Goal: Complete application form: Complete application form

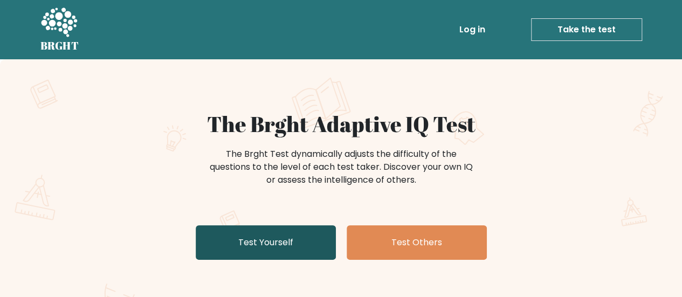
click at [276, 240] on link "Test Yourself" at bounding box center [266, 242] width 140 height 35
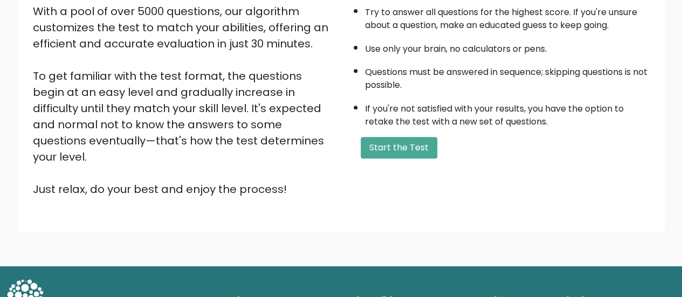
scroll to position [196, 0]
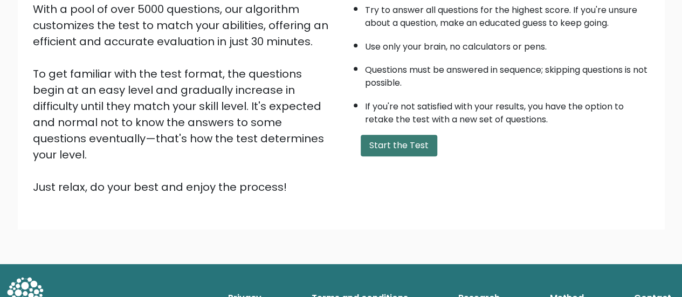
click at [400, 149] on button "Start the Test" at bounding box center [399, 146] width 77 height 22
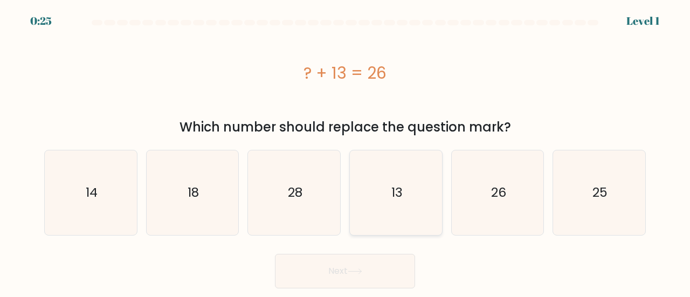
click at [359, 196] on icon "13" at bounding box center [396, 192] width 85 height 85
click at [346, 152] on input "d. 13" at bounding box center [345, 150] width 1 height 3
radio input "true"
click at [342, 267] on button "Next" at bounding box center [345, 271] width 140 height 35
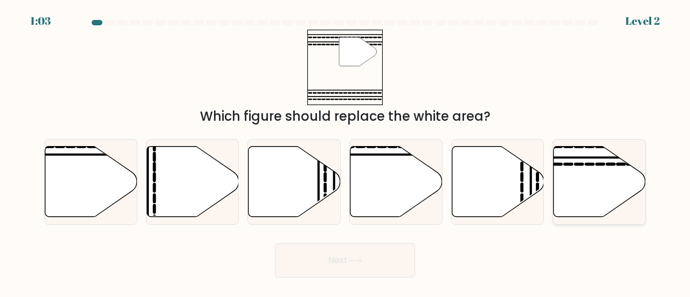
click at [599, 173] on icon at bounding box center [600, 181] width 92 height 71
click at [346, 152] on input "f." at bounding box center [345, 150] width 1 height 3
radio input "true"
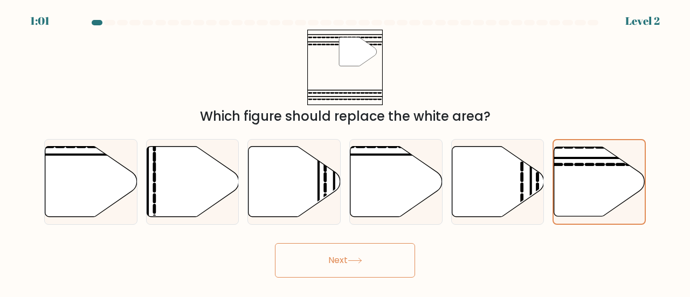
click at [383, 253] on button "Next" at bounding box center [345, 260] width 140 height 35
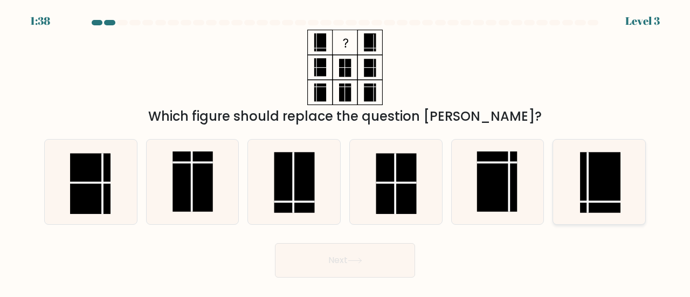
click at [607, 199] on rect at bounding box center [600, 182] width 40 height 60
click at [346, 152] on input "f." at bounding box center [345, 150] width 1 height 3
radio input "true"
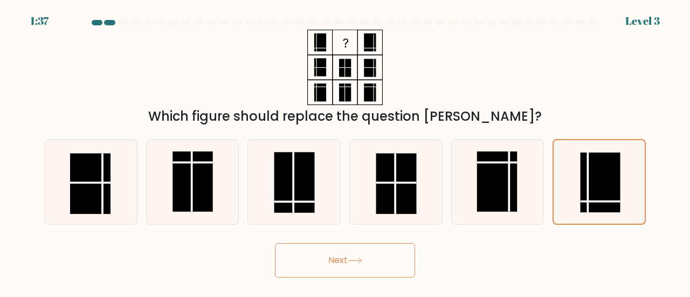
click at [397, 255] on button "Next" at bounding box center [345, 260] width 140 height 35
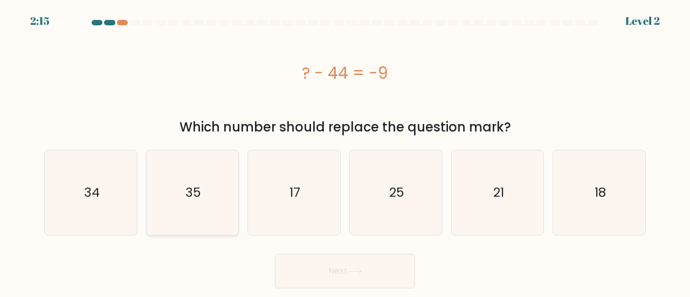
click at [221, 172] on icon "35" at bounding box center [192, 192] width 85 height 85
click at [345, 152] on input "b. 35" at bounding box center [345, 150] width 1 height 3
radio input "true"
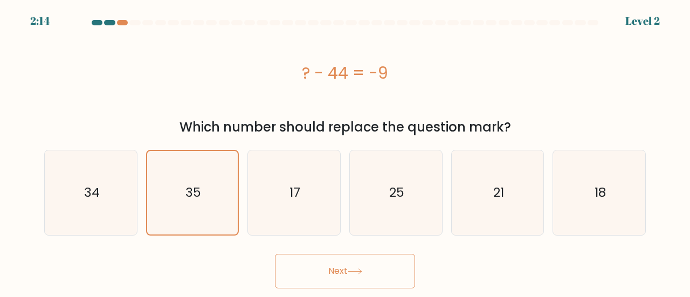
click at [333, 272] on button "Next" at bounding box center [345, 271] width 140 height 35
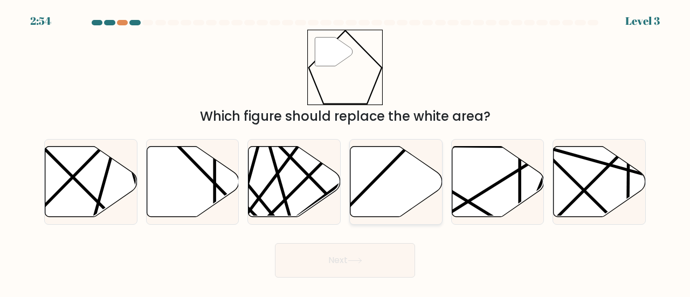
click at [387, 195] on icon at bounding box center [397, 181] width 92 height 71
click at [346, 152] on input "d." at bounding box center [345, 150] width 1 height 3
radio input "true"
click at [334, 257] on button "Next" at bounding box center [345, 260] width 140 height 35
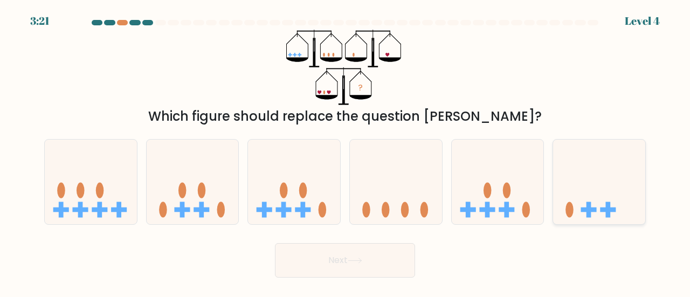
click at [570, 187] on icon at bounding box center [599, 182] width 92 height 76
click at [346, 152] on input "f." at bounding box center [345, 150] width 1 height 3
radio input "true"
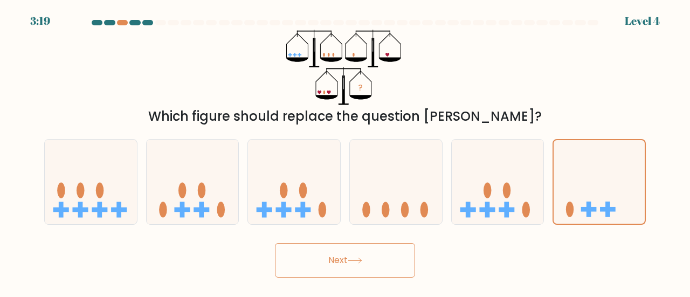
click at [377, 262] on button "Next" at bounding box center [345, 260] width 140 height 35
